Goal: Navigation & Orientation: Find specific page/section

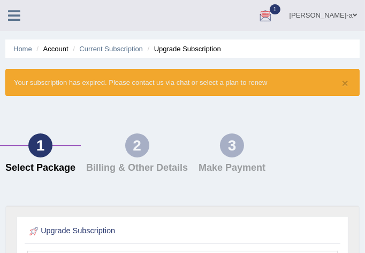
click at [273, 19] on div at bounding box center [265, 16] width 16 height 16
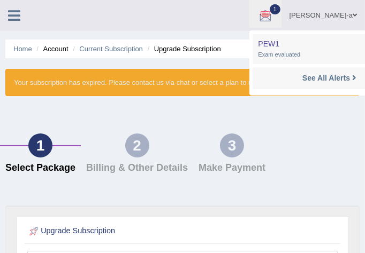
click at [273, 19] on div at bounding box center [265, 16] width 16 height 16
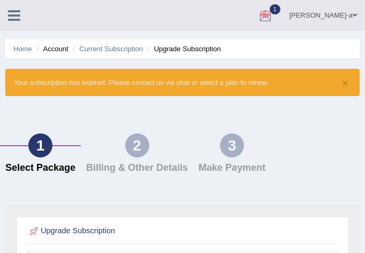
click at [273, 19] on div at bounding box center [265, 16] width 16 height 16
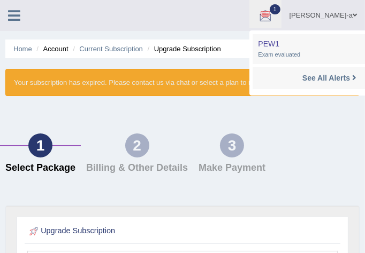
click at [273, 19] on div at bounding box center [265, 16] width 16 height 16
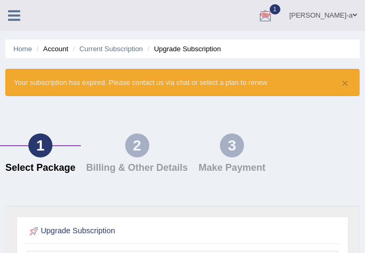
click at [273, 19] on div at bounding box center [265, 16] width 16 height 16
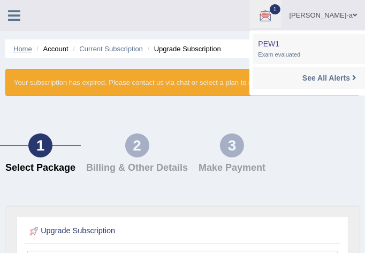
click at [19, 49] on link "Home" at bounding box center [22, 49] width 19 height 8
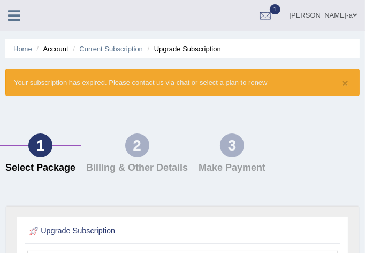
click at [19, 17] on icon at bounding box center [14, 16] width 12 height 14
